Goal: Ask a question

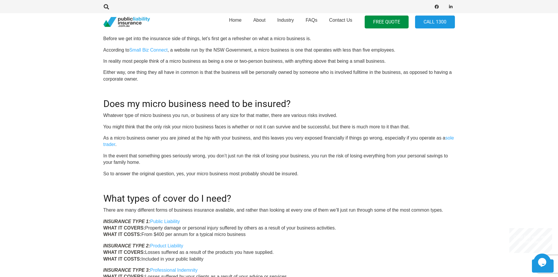
scroll to position [293, 0]
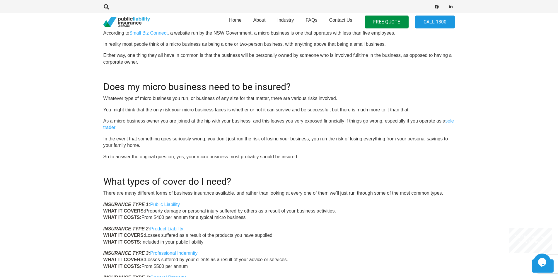
click at [523, 240] on p "Chat live with an agent now!" at bounding box center [529, 239] width 40 height 10
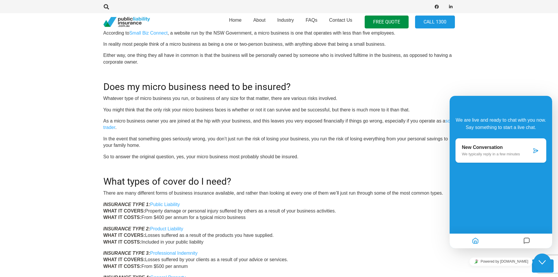
click at [482, 150] on p "New Conversation" at bounding box center [497, 147] width 70 height 5
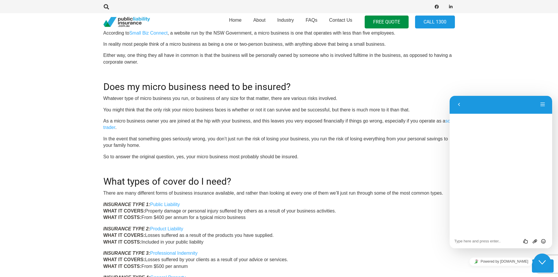
click at [449, 96] on textarea at bounding box center [449, 96] width 0 height 0
paste textarea "I am running a Home food business for baked good: Bread, croissants, Brioche...…"
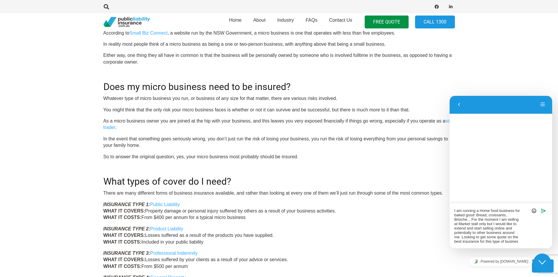
type textarea "I am running a Home food business for baked good: Bread, croissants, Brioche...…"
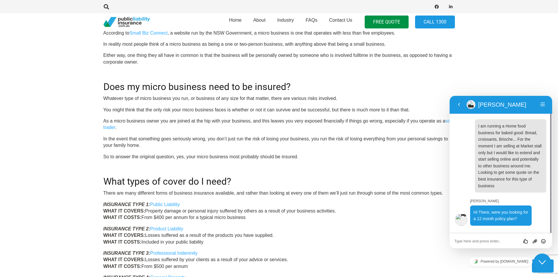
click at [449, 96] on textarea at bounding box center [449, 96] width 0 height 0
type textarea "yes"
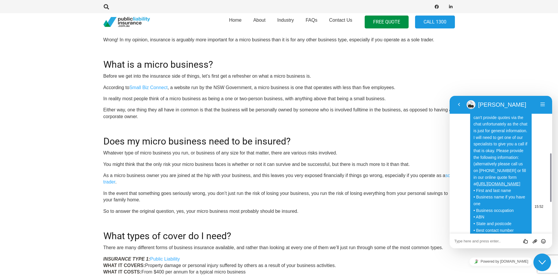
scroll to position [234, 0]
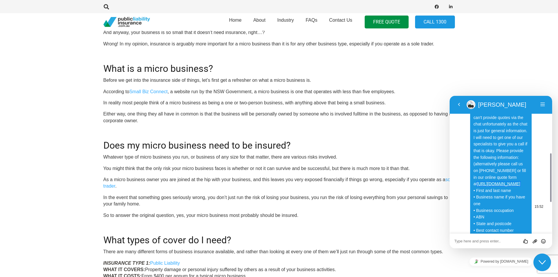
click at [513, 182] on link "[URL][DOMAIN_NAME]" at bounding box center [497, 183] width 43 height 5
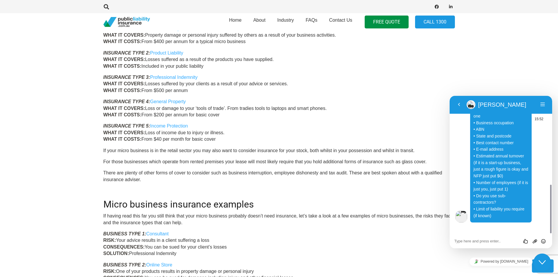
scroll to position [498, 0]
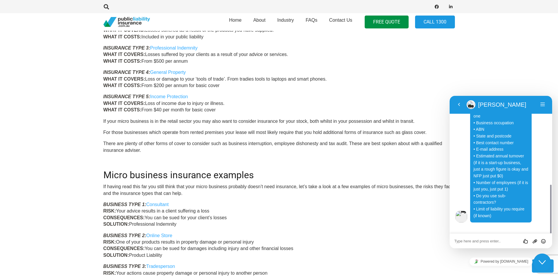
click at [449, 96] on textarea at bounding box center [449, 96] width 0 height 0
type textarea "awesome"
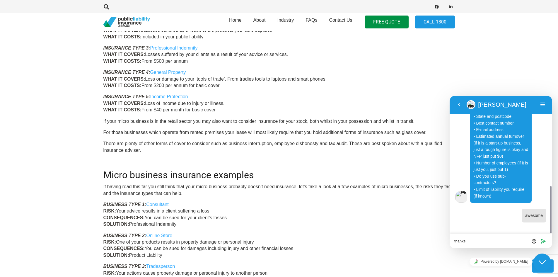
scroll to position [261, 0]
type textarea "thanks sending the quote now"
